Goal: Transaction & Acquisition: Purchase product/service

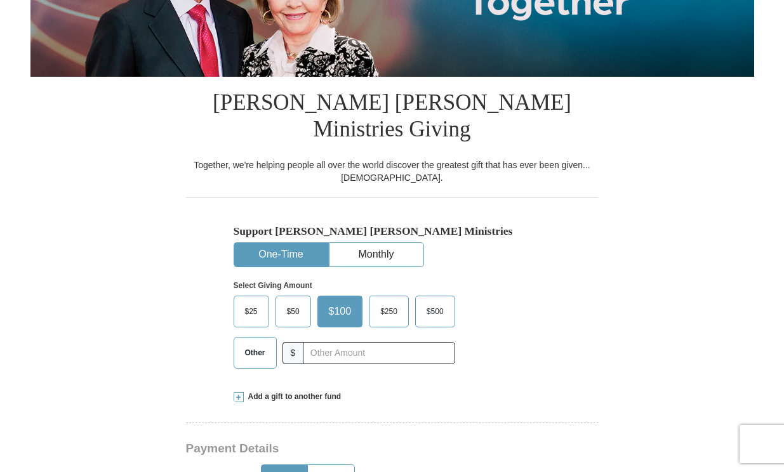
scroll to position [261, 0]
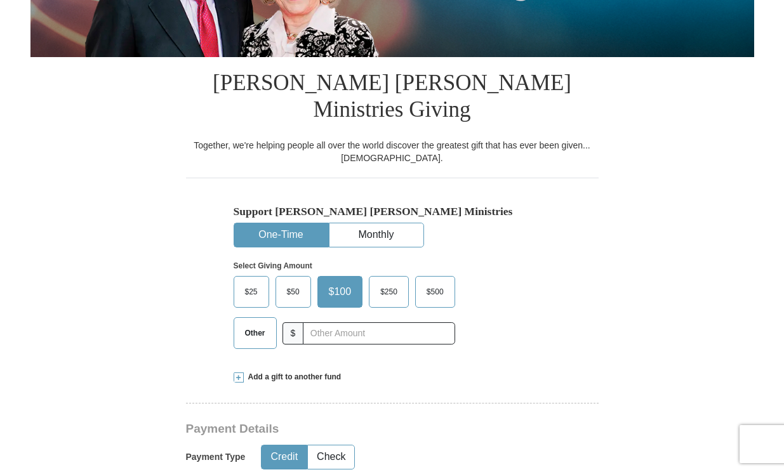
click at [251, 283] on span "$25" at bounding box center [251, 292] width 25 height 19
click at [0, 0] on input "$25" at bounding box center [0, 0] width 0 height 0
click at [252, 324] on span "Other" at bounding box center [255, 333] width 33 height 19
click at [0, 0] on input "Other" at bounding box center [0, 0] width 0 height 0
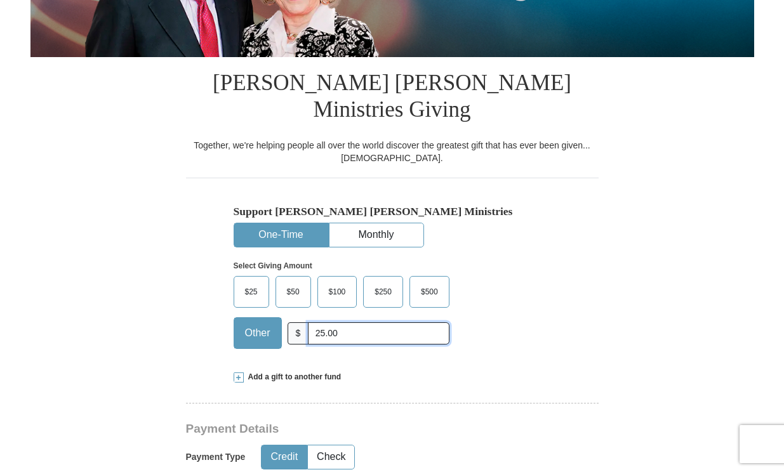
type input "25.00"
click at [587, 288] on div "Support [PERSON_NAME] [PERSON_NAME] Ministries One-Time Monthly Select Giving A…" at bounding box center [392, 268] width 413 height 181
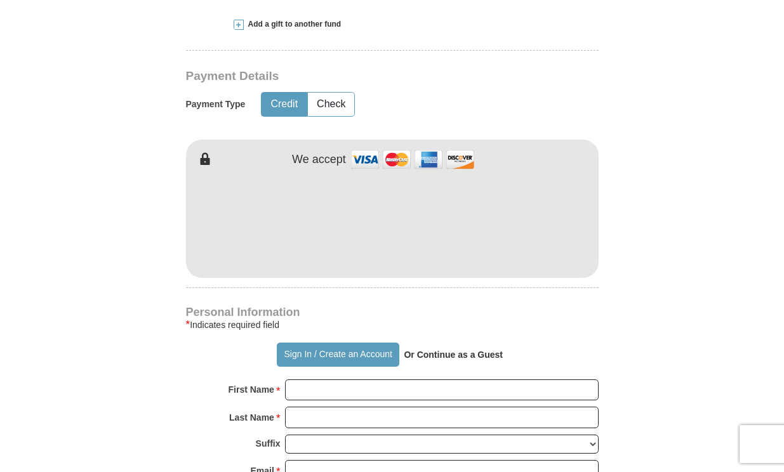
scroll to position [616, 0]
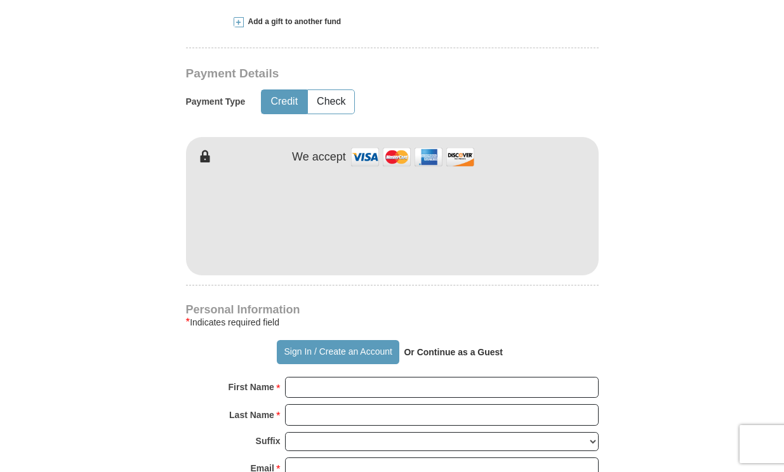
click at [629, 285] on form "Already have an account? Sign in for faster giving. Don't have an account? Crea…" at bounding box center [392, 230] width 724 height 1592
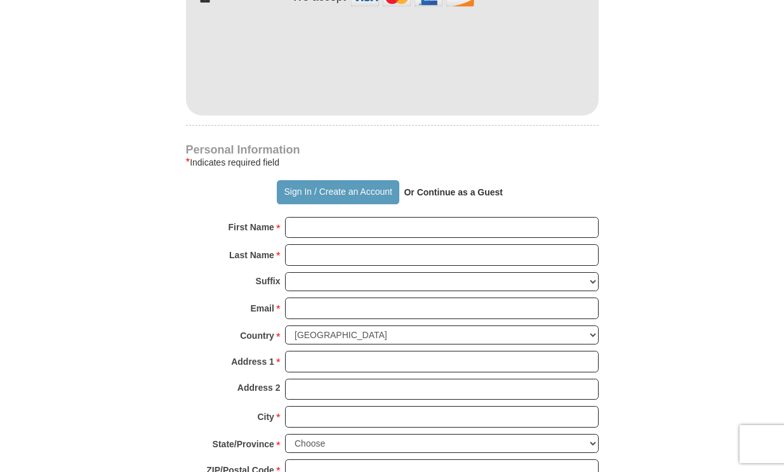
scroll to position [820, 0]
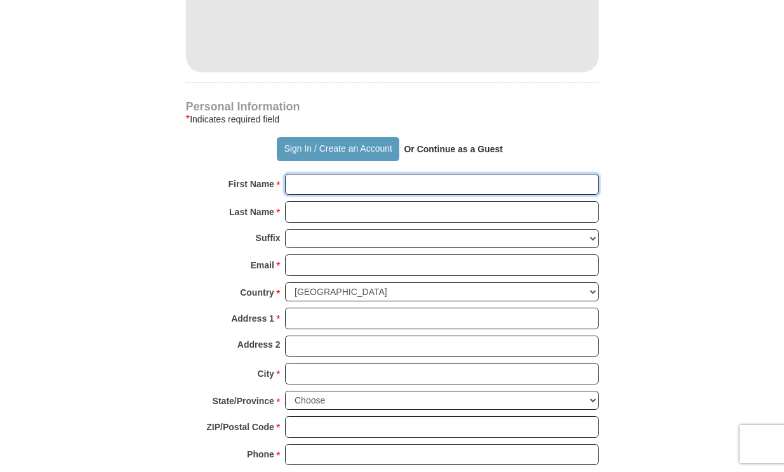
click at [330, 174] on input "First Name *" at bounding box center [442, 185] width 314 height 22
type input "[PERSON_NAME]"
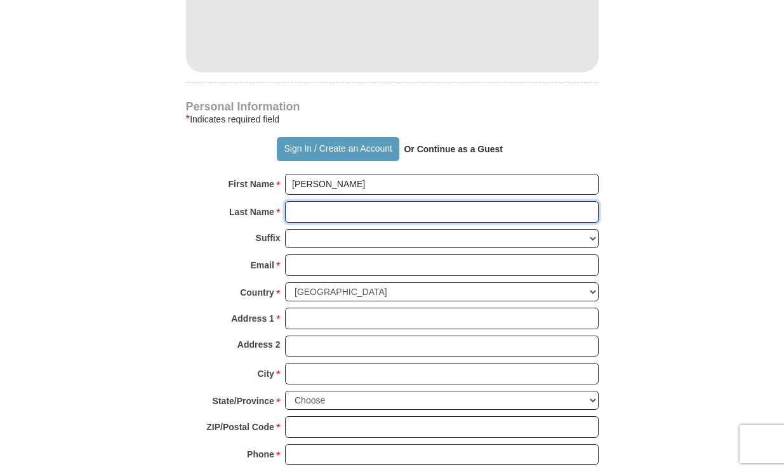
click at [345, 201] on input "Last Name *" at bounding box center [442, 212] width 314 height 22
type input "[PERSON_NAME]"
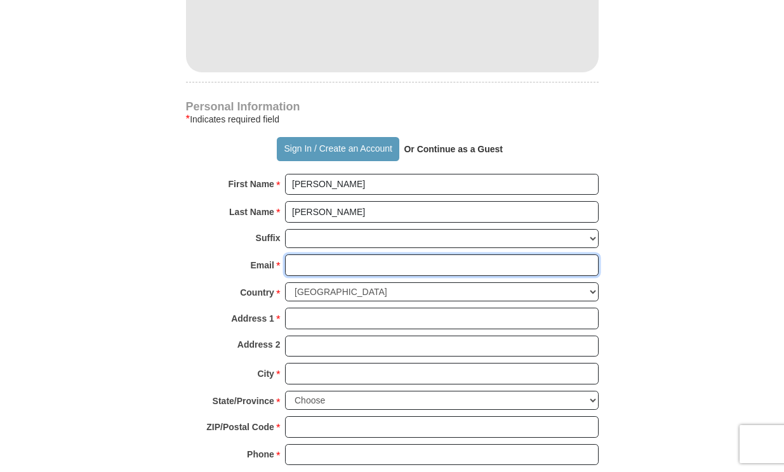
click at [331, 255] on input "Email *" at bounding box center [442, 266] width 314 height 22
type input "[EMAIL_ADDRESS][DOMAIN_NAME]"
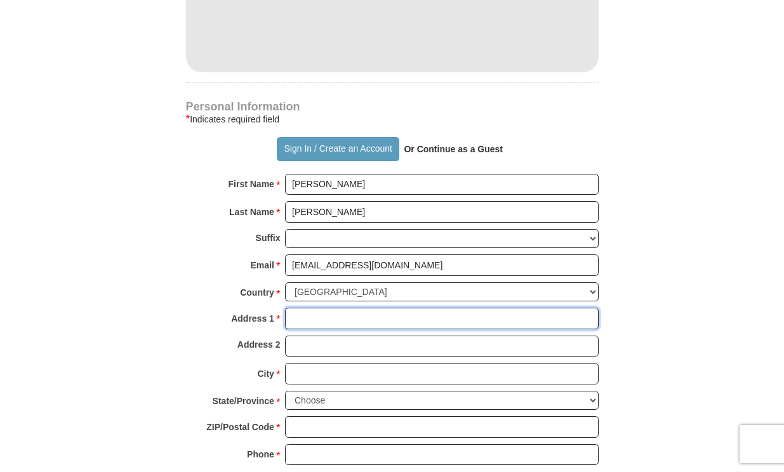
click at [333, 308] on input "Address 1 *" at bounding box center [442, 319] width 314 height 22
type input "P.O. Box 392"
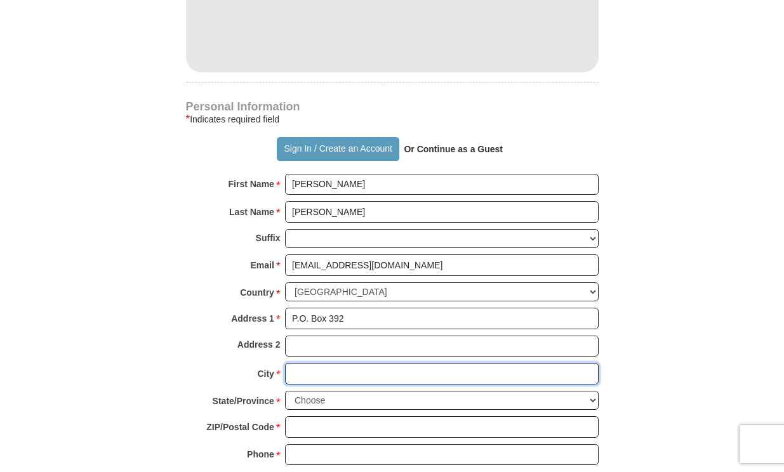
click at [342, 363] on input "City *" at bounding box center [442, 374] width 314 height 22
type input "[PERSON_NAME]"
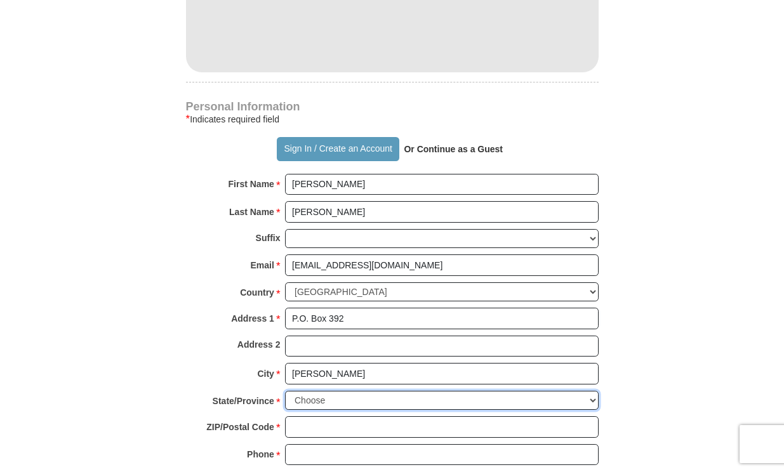
click at [369, 391] on select "Choose [US_STATE] [US_STATE] [US_STATE] [US_STATE] [US_STATE] Armed Forces Amer…" at bounding box center [442, 401] width 314 height 20
select select "MD"
click at [285, 391] on select "Choose [US_STATE] [US_STATE] [US_STATE] [US_STATE] [US_STATE] Armed Forces Amer…" at bounding box center [442, 401] width 314 height 20
click at [326, 416] on input "ZIP/Postal Code *" at bounding box center [442, 427] width 314 height 22
type input "20719"
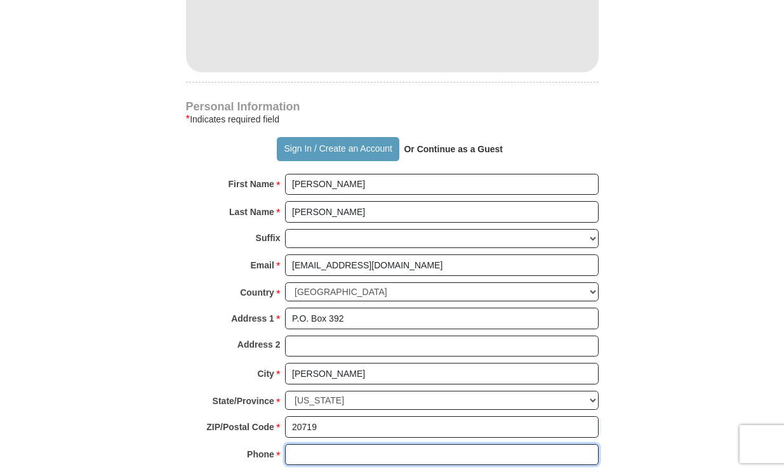
click at [344, 444] on input "Phone * *" at bounding box center [442, 455] width 314 height 22
type input "[PHONE_NUMBER]"
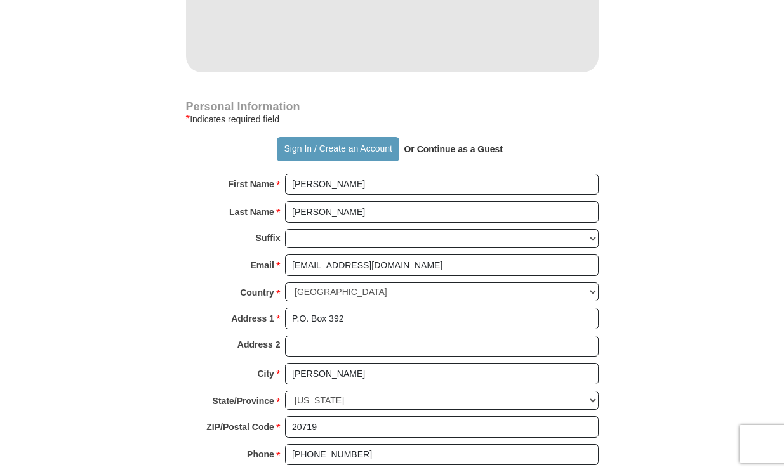
click at [655, 368] on form "Already have an account? Sign in for faster giving. Don't have an account? Crea…" at bounding box center [392, 27] width 724 height 1592
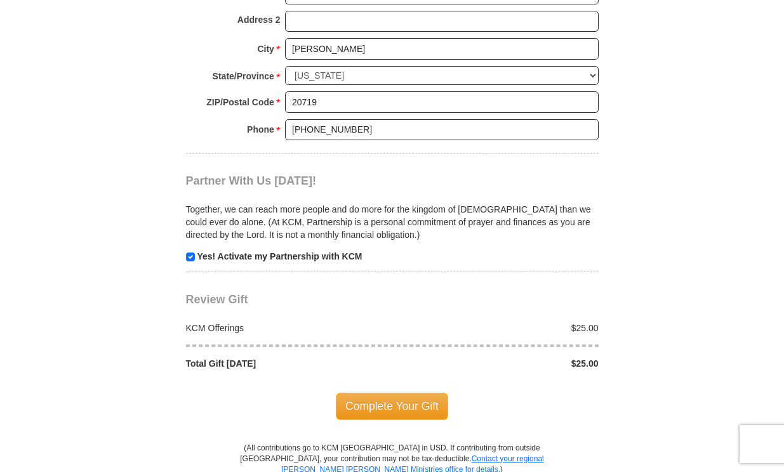
scroll to position [1150, 0]
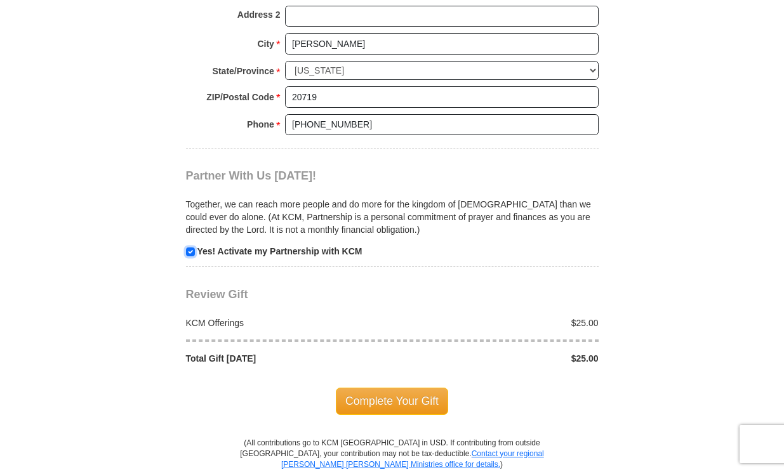
click at [191, 248] on input "checkbox" at bounding box center [190, 252] width 9 height 9
checkbox input "false"
click at [395, 388] on span "Complete Your Gift" at bounding box center [392, 401] width 112 height 27
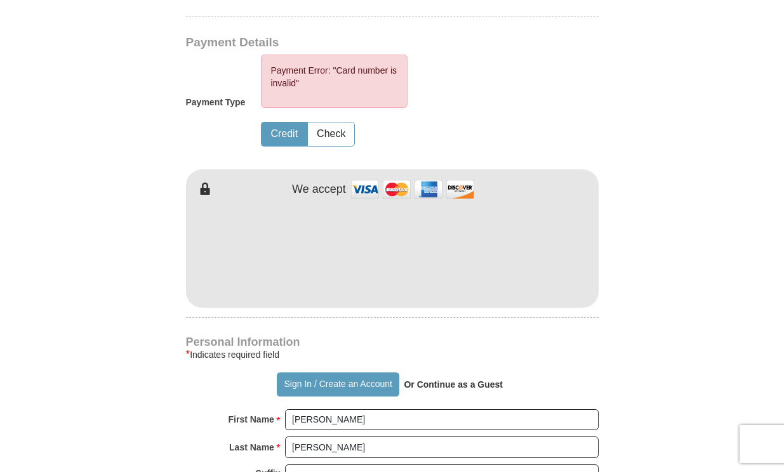
scroll to position [644, 0]
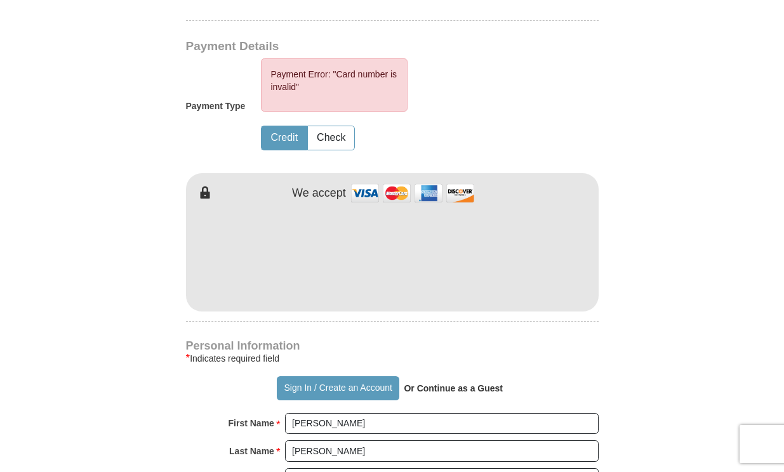
click at [655, 319] on form "Already have an account? Sign in for faster giving. Don't have an account? Crea…" at bounding box center [392, 235] width 724 height 1656
click at [679, 339] on form "Already have an account? Sign in for faster giving. Don't have an account? Crea…" at bounding box center [392, 235] width 724 height 1656
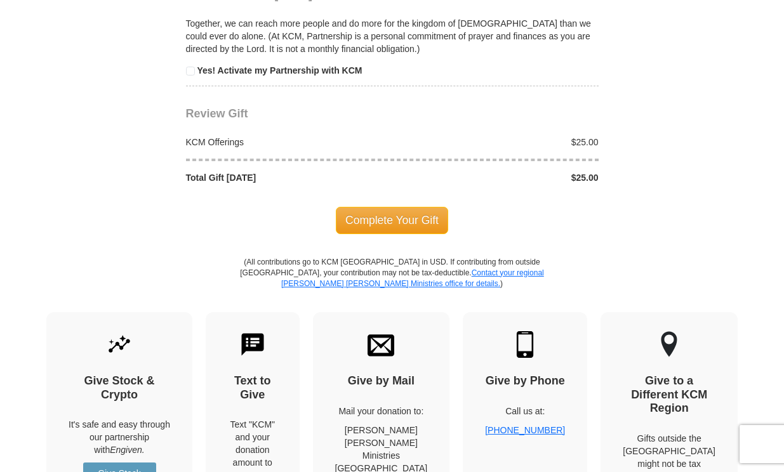
scroll to position [1380, 0]
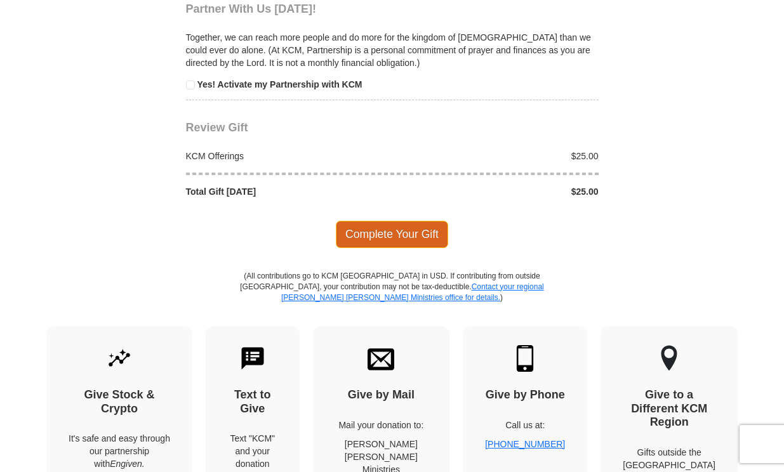
click at [383, 221] on span "Complete Your Gift" at bounding box center [392, 234] width 112 height 27
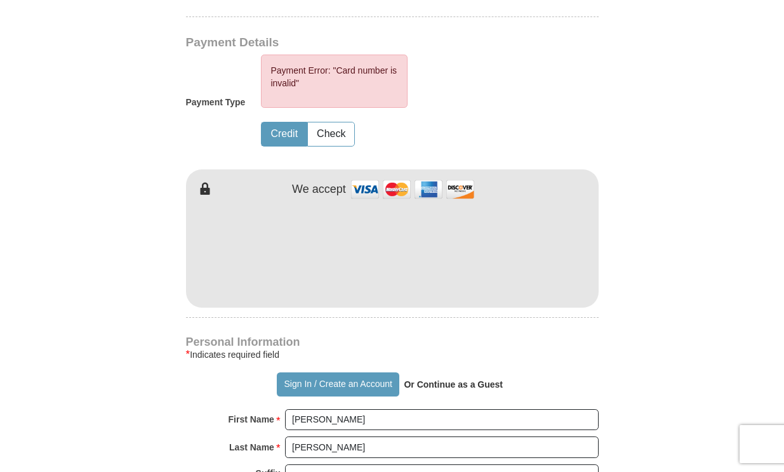
scroll to position [644, 0]
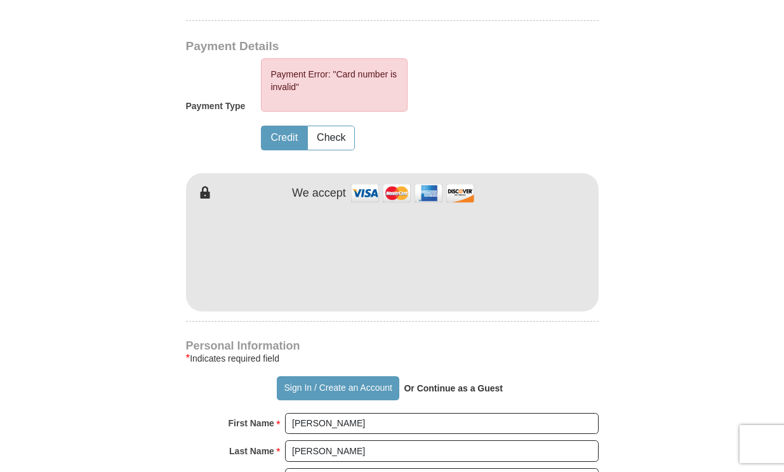
click at [702, 302] on form "Already have an account? Sign in for faster giving. Don't have an account? Crea…" at bounding box center [392, 235] width 724 height 1656
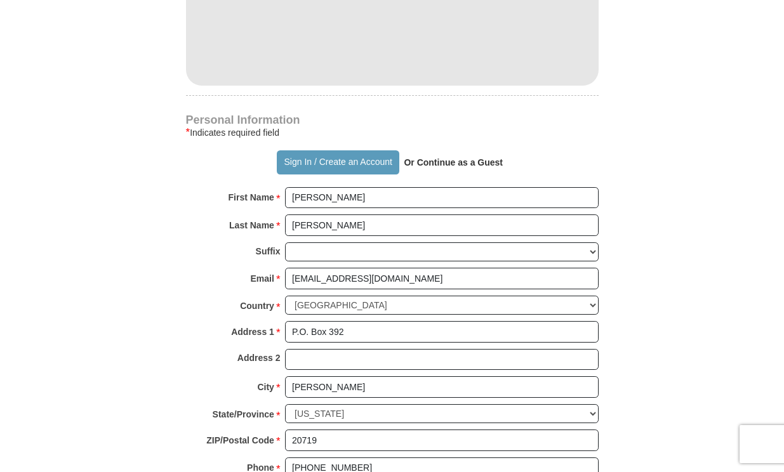
scroll to position [872, 0]
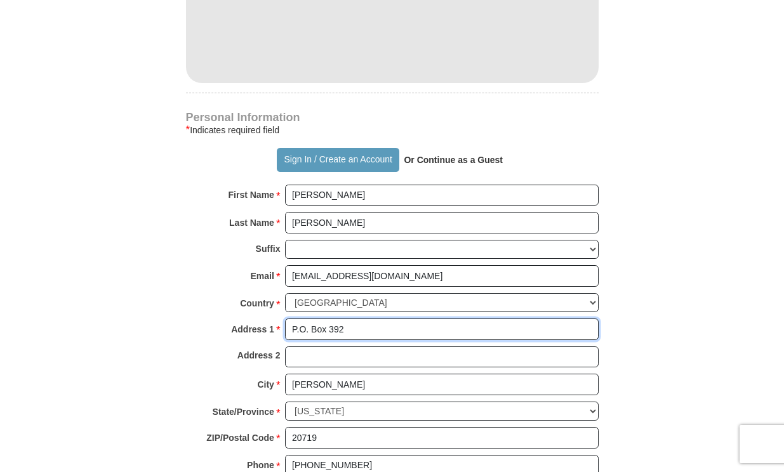
click at [363, 319] on input "P.O. Box 392" at bounding box center [442, 330] width 314 height 22
type input "P.O. Box 154"
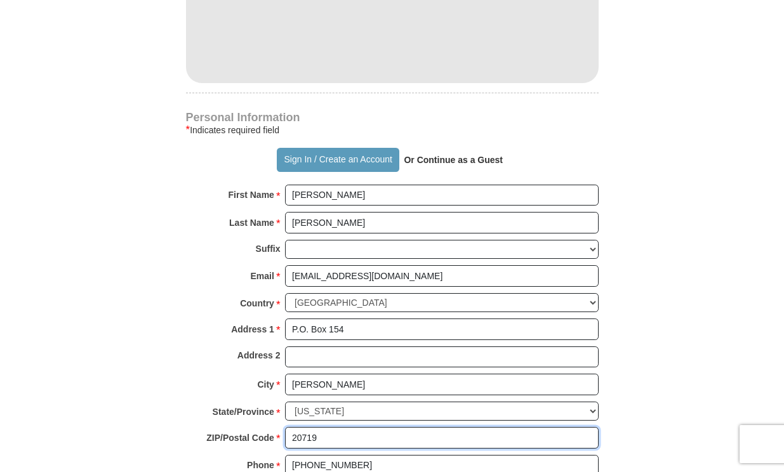
click at [397, 427] on input "20719" at bounding box center [442, 438] width 314 height 22
type input "21076"
click at [684, 398] on form "Already have an account? Sign in for faster giving. Don't have an account? Crea…" at bounding box center [392, 6] width 724 height 1656
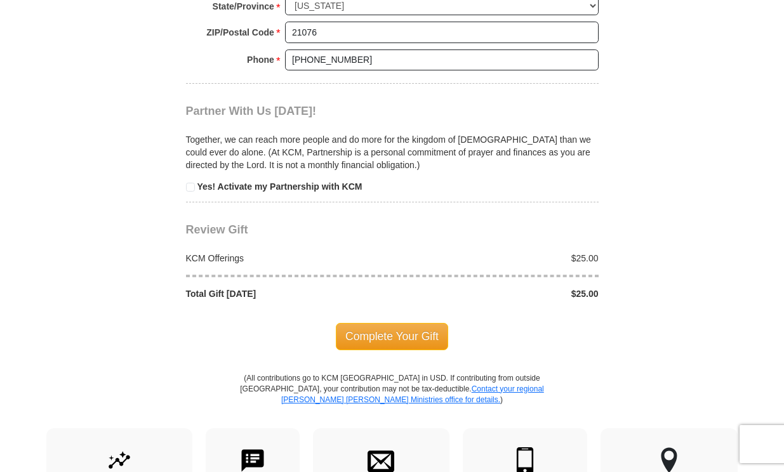
scroll to position [1279, 0]
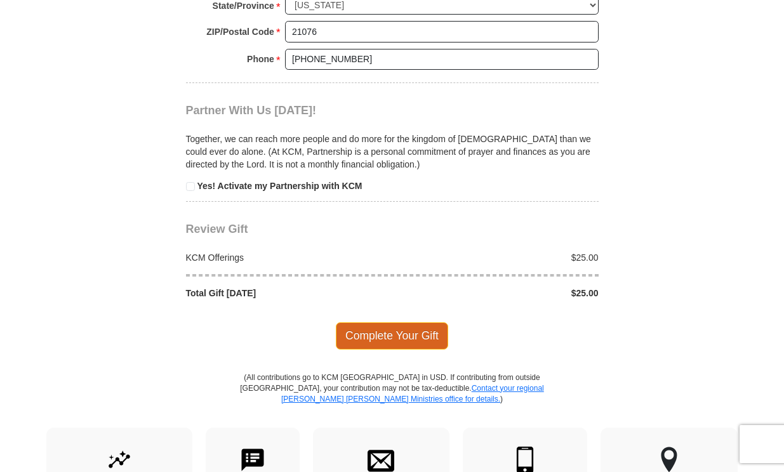
click at [406, 323] on span "Complete Your Gift" at bounding box center [392, 336] width 112 height 27
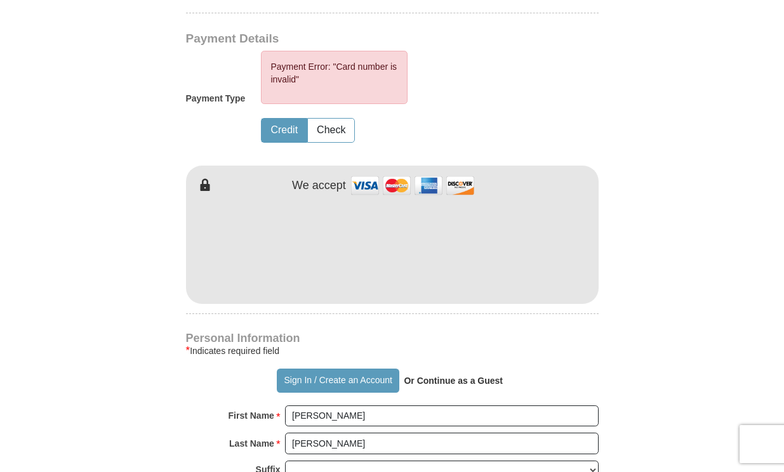
scroll to position [644, 0]
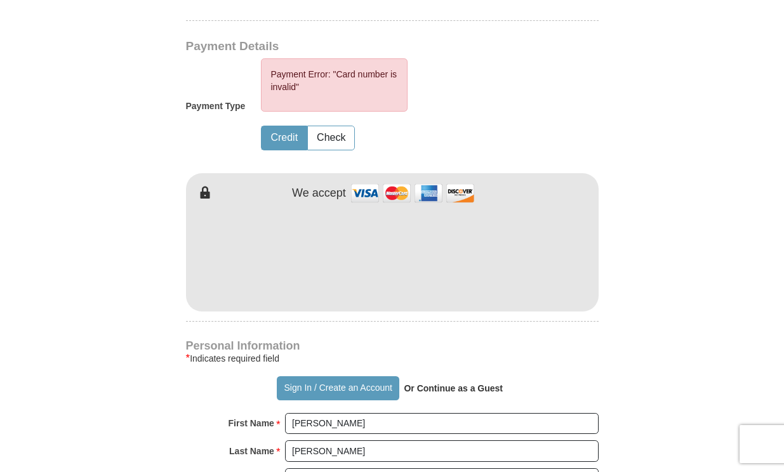
click at [590, 305] on div "[PERSON_NAME] [PERSON_NAME] Ministries Giving Together, we're helping people al…" at bounding box center [392, 368] width 413 height 1388
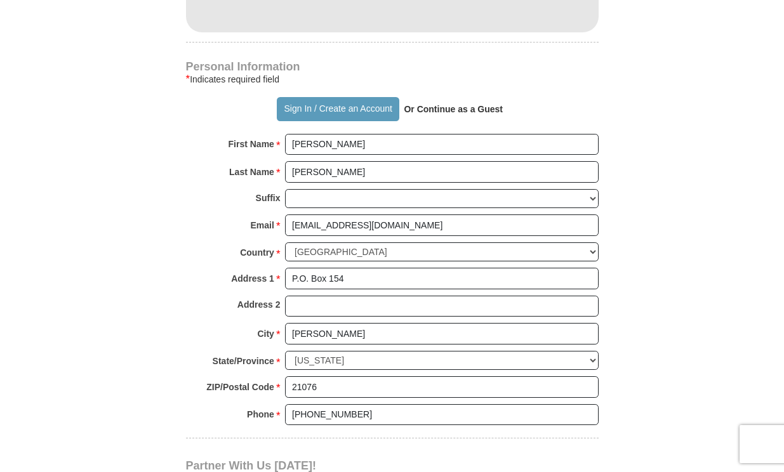
scroll to position [948, 0]
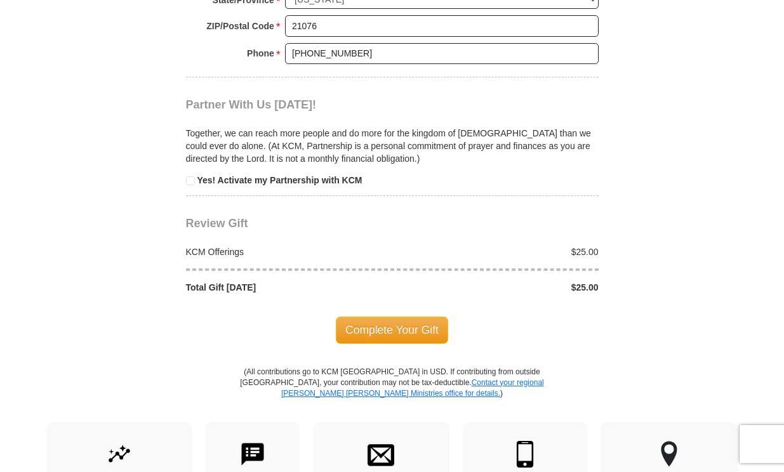
scroll to position [1304, 0]
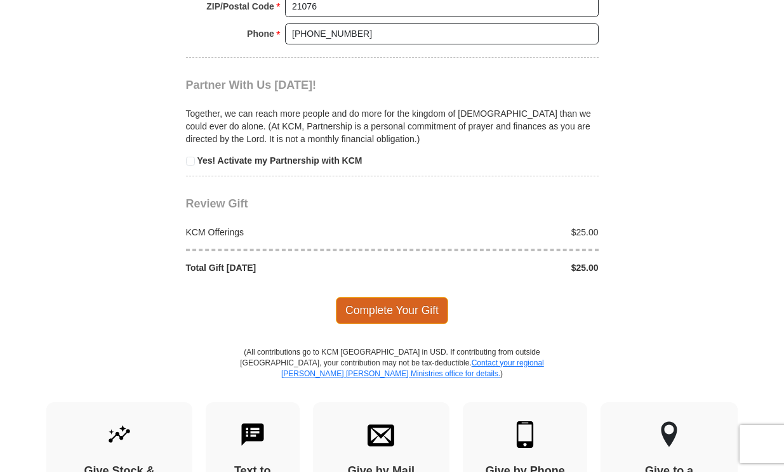
click at [422, 297] on span "Complete Your Gift" at bounding box center [392, 310] width 112 height 27
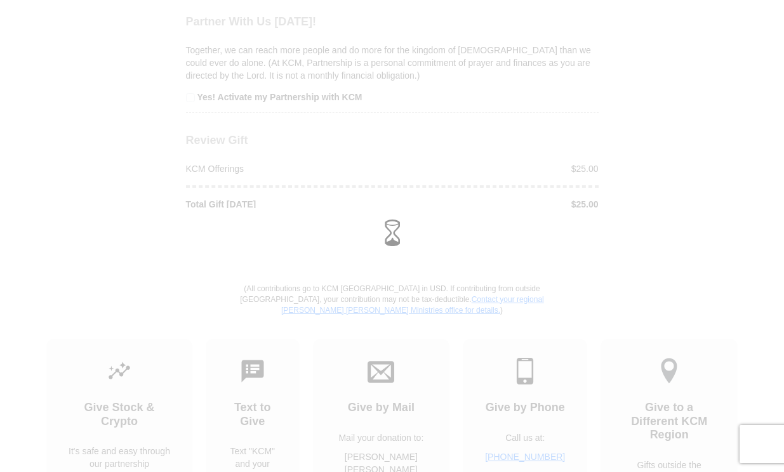
scroll to position [1241, 0]
